Goal: Find specific page/section: Find specific page/section

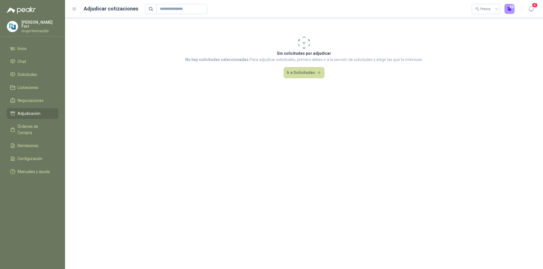
click at [29, 48] on li "Inicio" at bounding box center [32, 49] width 45 height 6
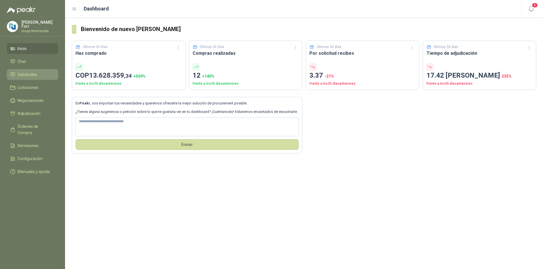
click at [31, 73] on span "Solicitudes" at bounding box center [28, 75] width 20 height 6
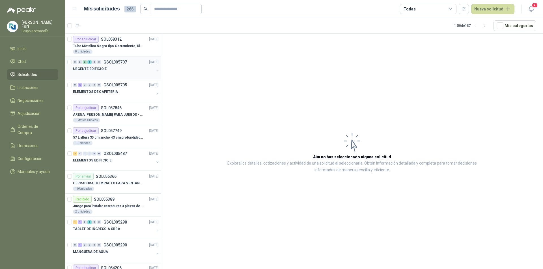
click at [109, 71] on div "URGENTE EDIFICIO E" at bounding box center [113, 69] width 81 height 7
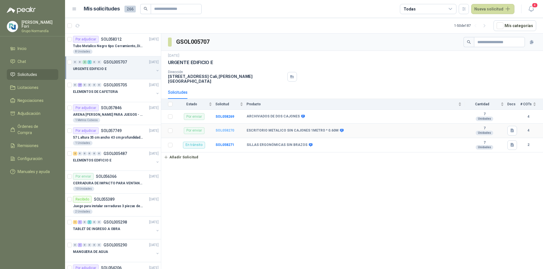
click at [228, 129] on b "SOL058270" at bounding box center [224, 131] width 19 height 4
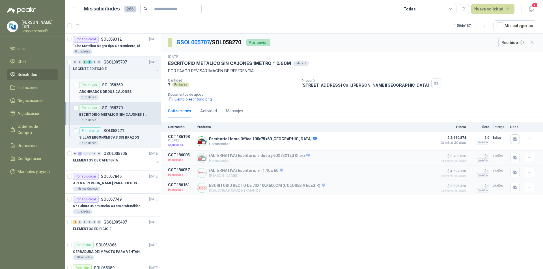
click at [124, 92] on p "ARCHIVADOS DE DOS CAJONES" at bounding box center [105, 91] width 52 height 5
